Goal: Find specific page/section: Find specific page/section

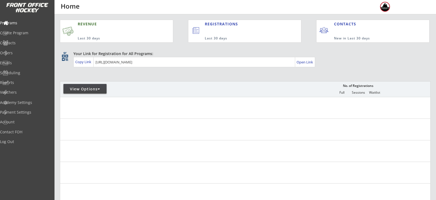
click at [219, 46] on body "REVENUE Last 30 days REGISTRATIONS Last 30 days CONTACTS New in Last 30 days qr…" at bounding box center [218, 100] width 436 height 200
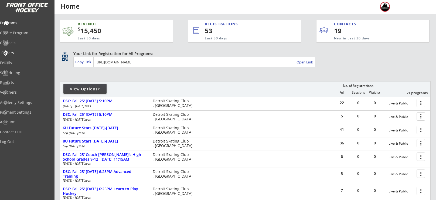
click at [27, 54] on div "Orders" at bounding box center [25, 53] width 49 height 4
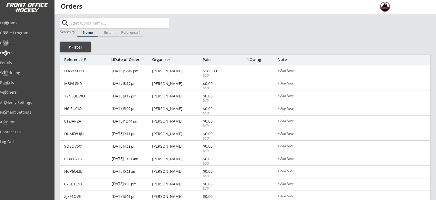
scroll to position [17, 0]
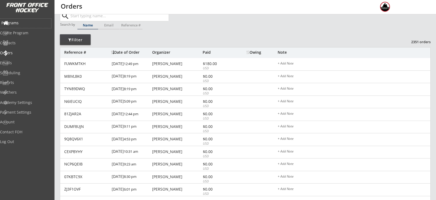
click at [29, 21] on div "Programs" at bounding box center [25, 23] width 49 height 4
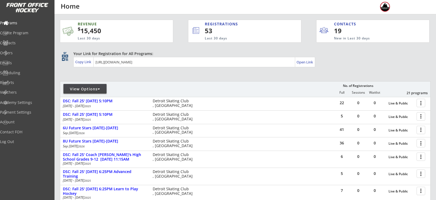
click at [84, 83] on div "View Options No. of Registrations Full Sessions Waitlist 21 programs" at bounding box center [245, 89] width 371 height 16
click at [84, 86] on div "View Options" at bounding box center [84, 89] width 43 height 10
select select ""Upcoming Programs""
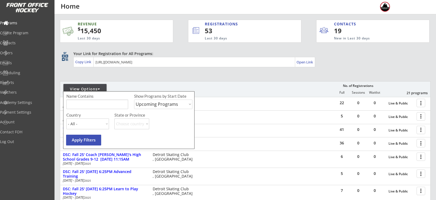
click at [84, 107] on input "input" at bounding box center [97, 104] width 62 height 9
type input "mom"
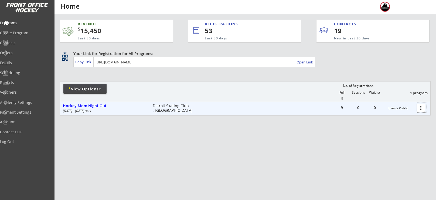
click at [419, 107] on div at bounding box center [421, 107] width 9 height 9
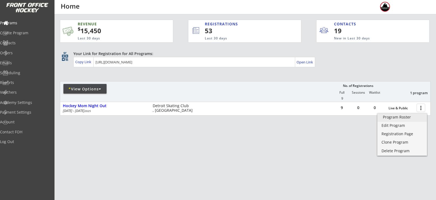
click at [391, 119] on div "Program Roster" at bounding box center [402, 117] width 39 height 4
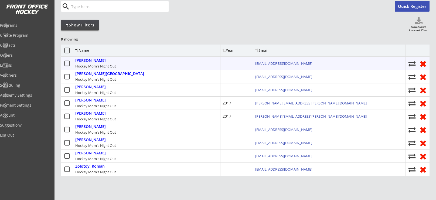
scroll to position [52, 0]
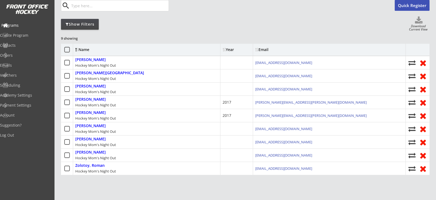
click at [19, 26] on div "Programs" at bounding box center [25, 25] width 49 height 4
